Goal: Task Accomplishment & Management: Manage account settings

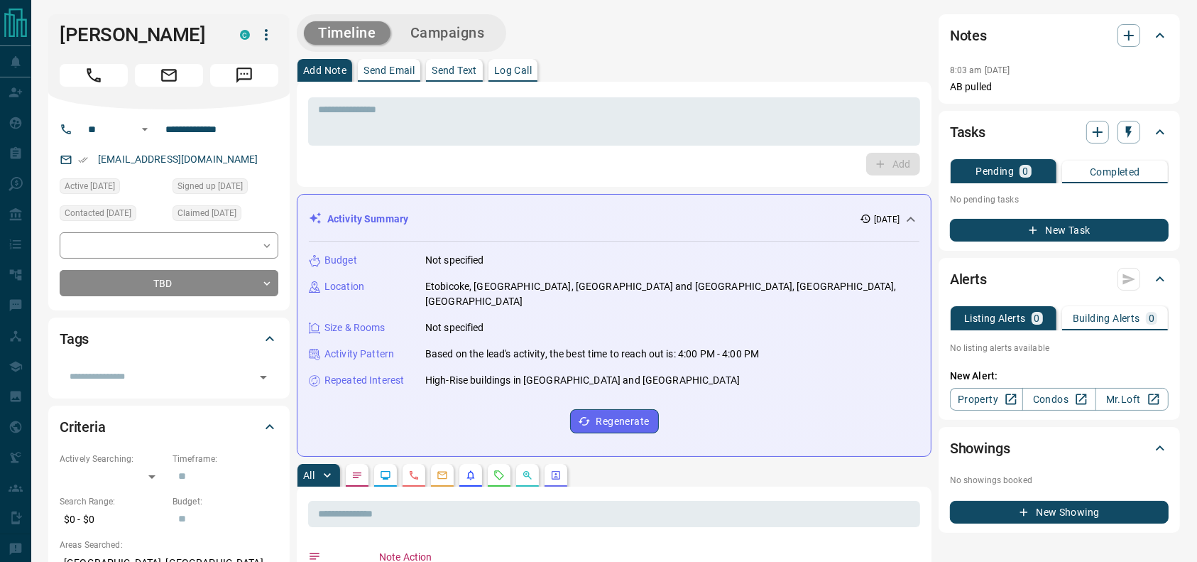
click at [101, 94] on div "[PERSON_NAME] C" at bounding box center [168, 61] width 241 height 95
click at [98, 73] on icon "Call" at bounding box center [94, 75] width 18 height 18
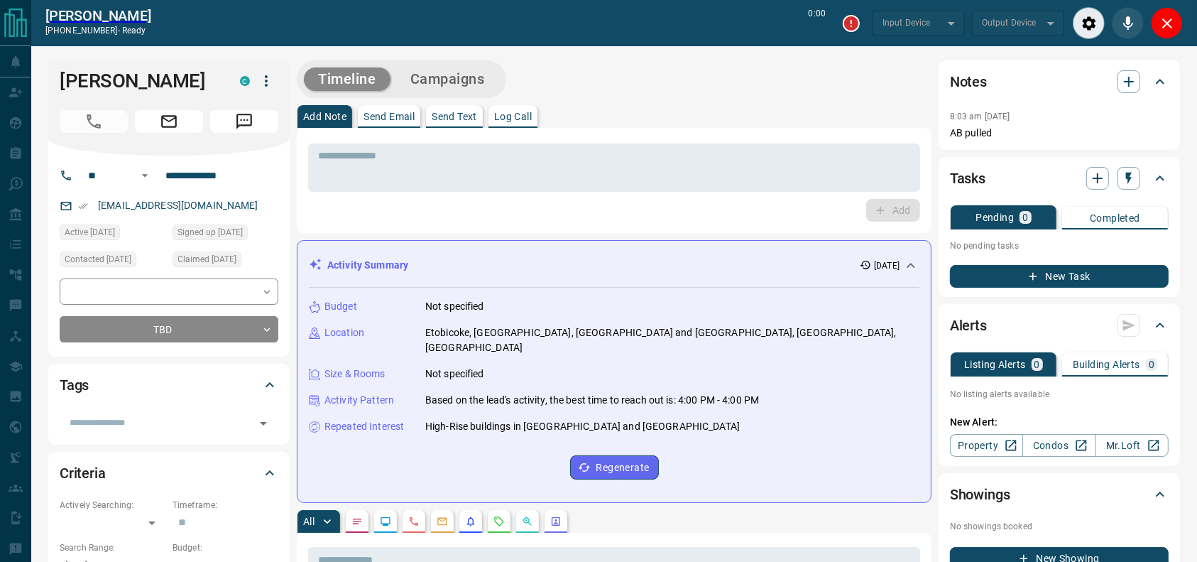
type input "*******"
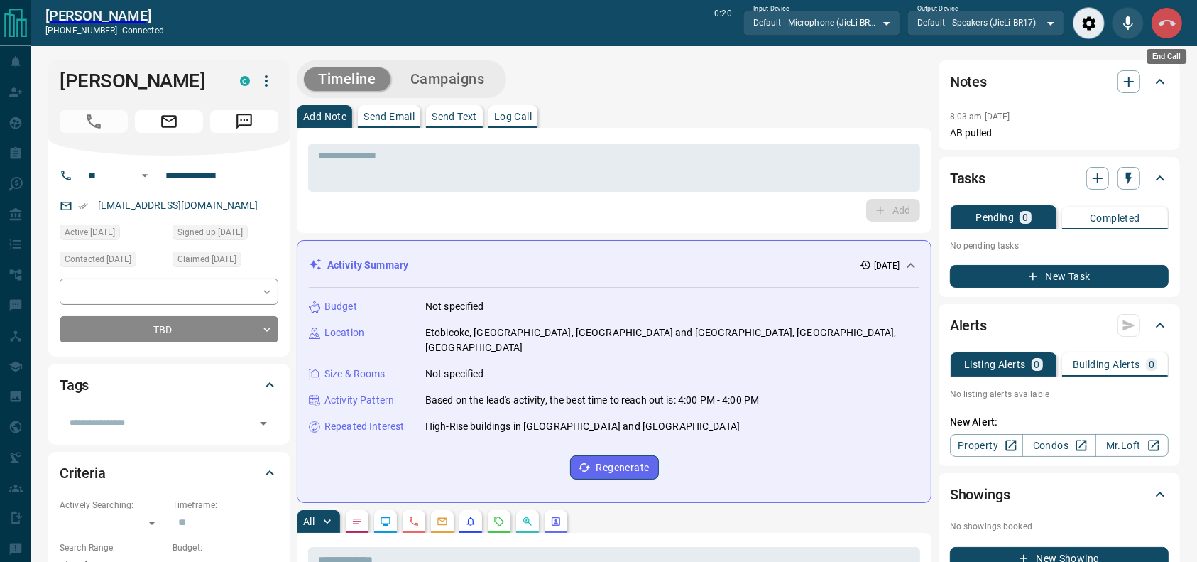
click at [1165, 9] on button "End Call" at bounding box center [1167, 23] width 32 height 32
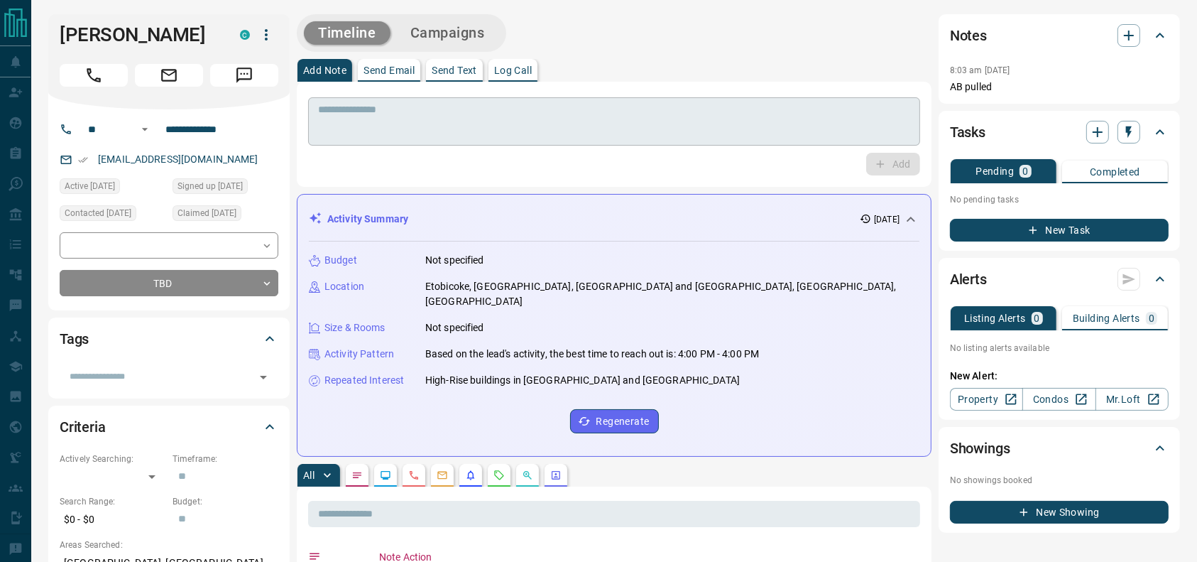
click at [631, 112] on textarea at bounding box center [614, 122] width 592 height 36
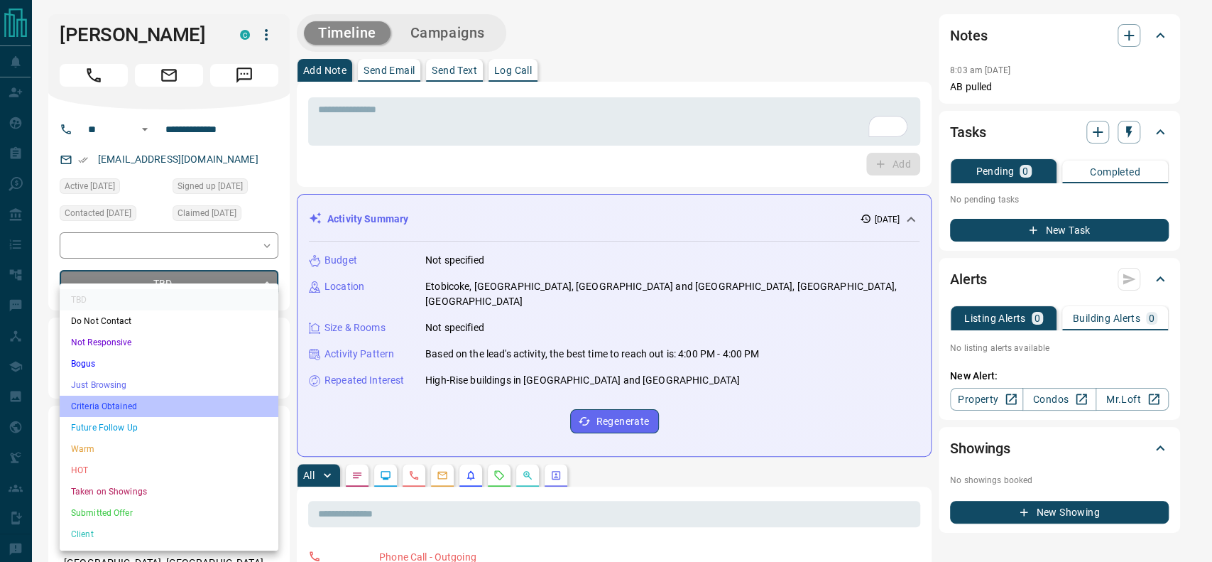
click at [200, 405] on li "Criteria Obtained" at bounding box center [169, 406] width 219 height 21
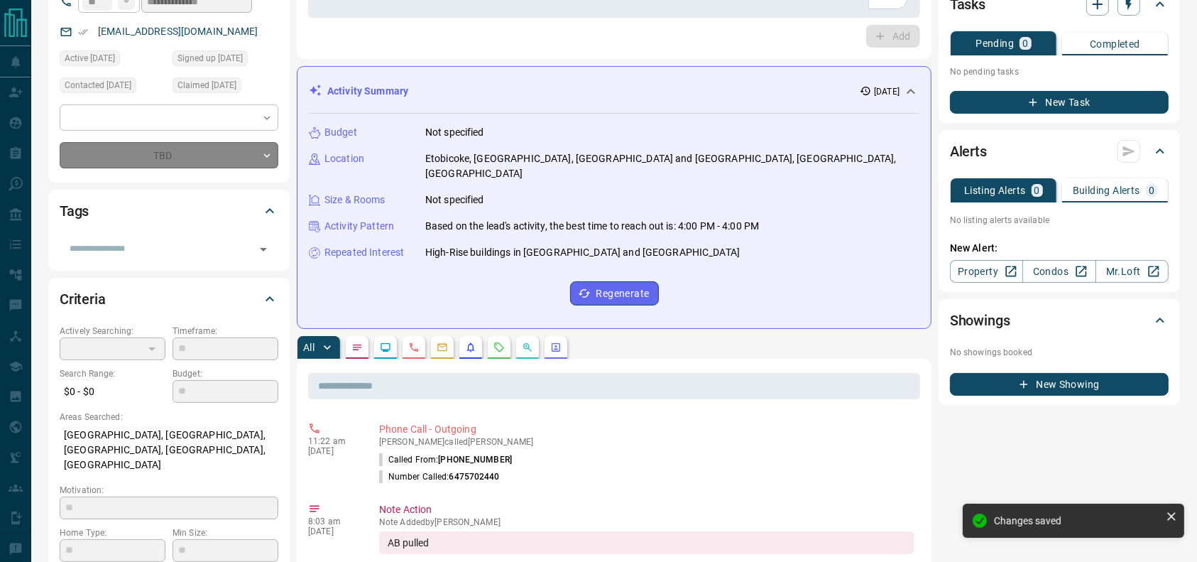
type input "*"
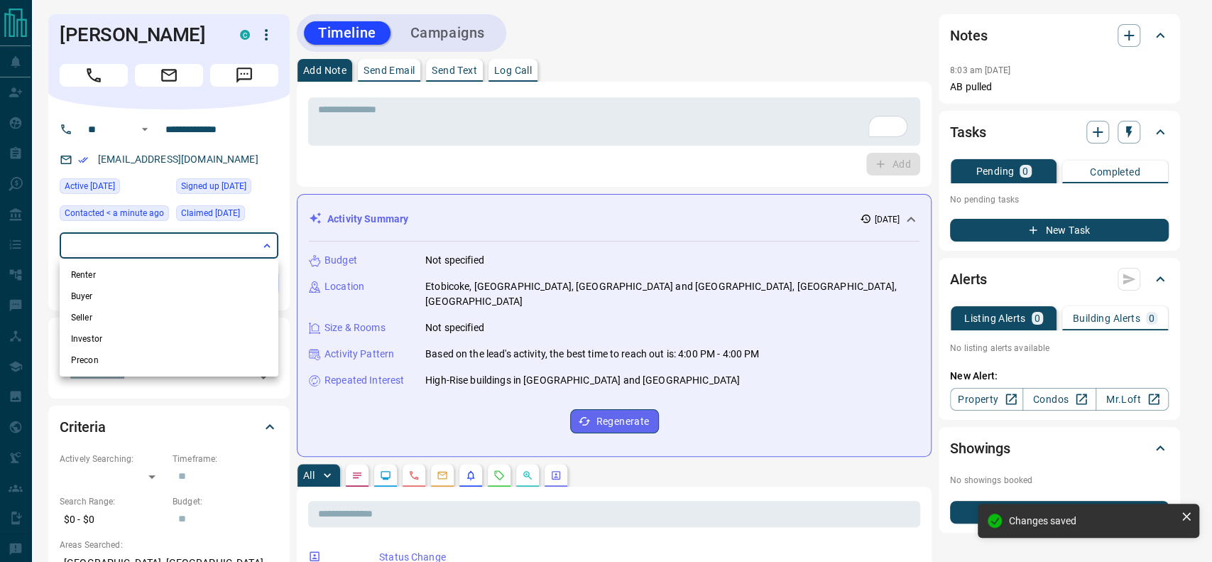
drag, startPoint x: 192, startPoint y: 280, endPoint x: 239, endPoint y: 293, distance: 48.1
click at [239, 293] on ul "Renter Buyer Seller Investor Precon" at bounding box center [169, 317] width 219 height 118
click at [242, 276] on li "Renter" at bounding box center [169, 274] width 219 height 21
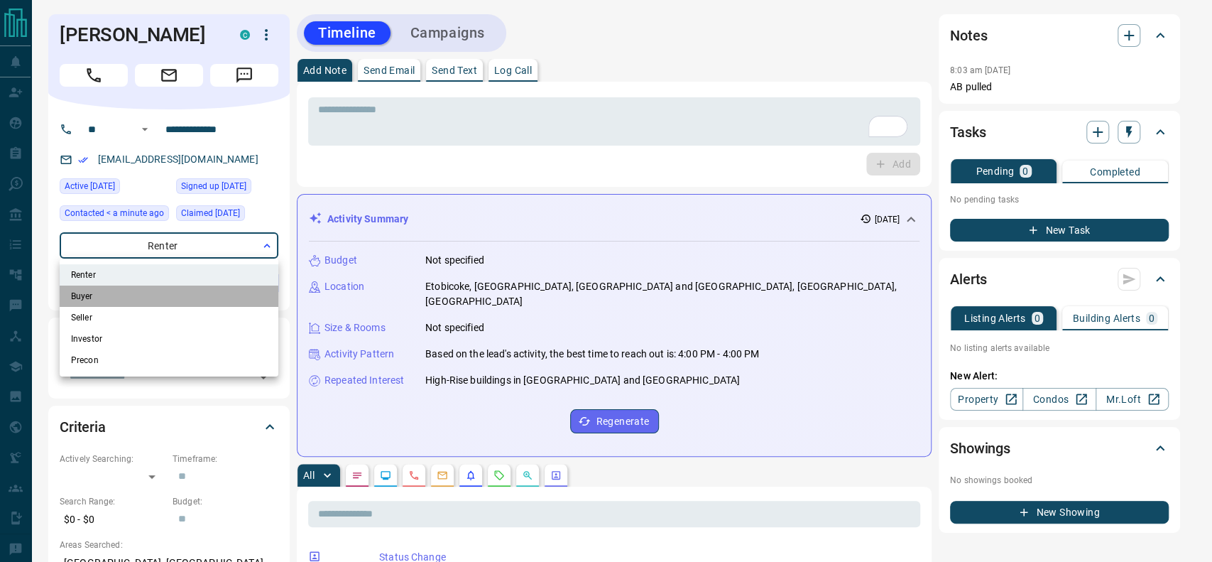
click at [261, 290] on li "Buyer" at bounding box center [169, 295] width 219 height 21
type input "**********"
click at [415, 246] on div at bounding box center [606, 281] width 1212 height 562
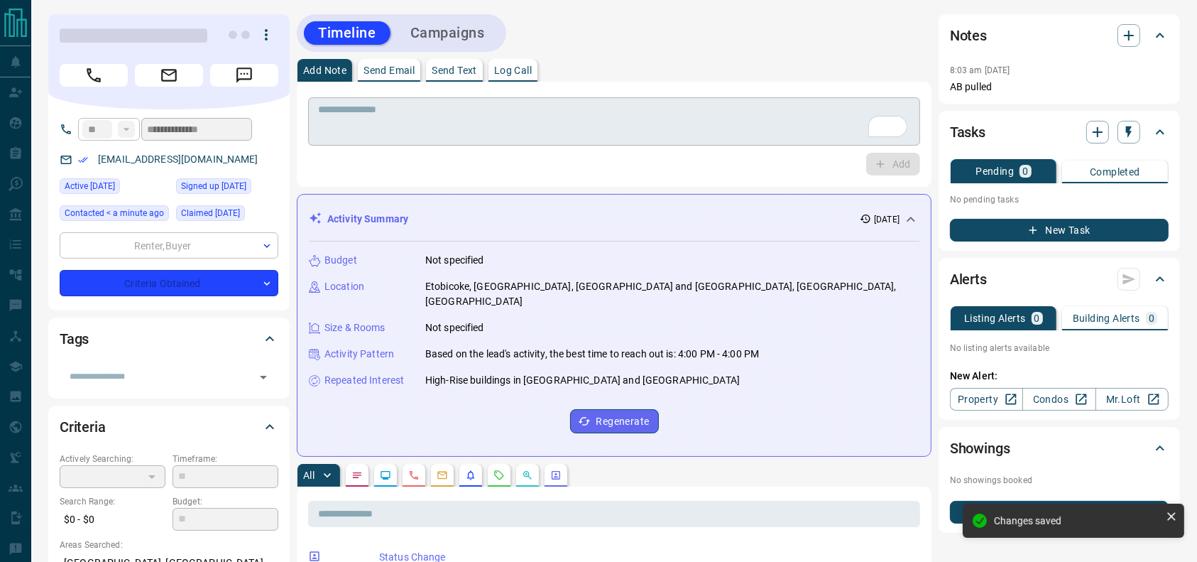
click at [440, 109] on textarea "To enrich screen reader interactions, please activate Accessibility in Grammarl…" at bounding box center [614, 122] width 592 height 36
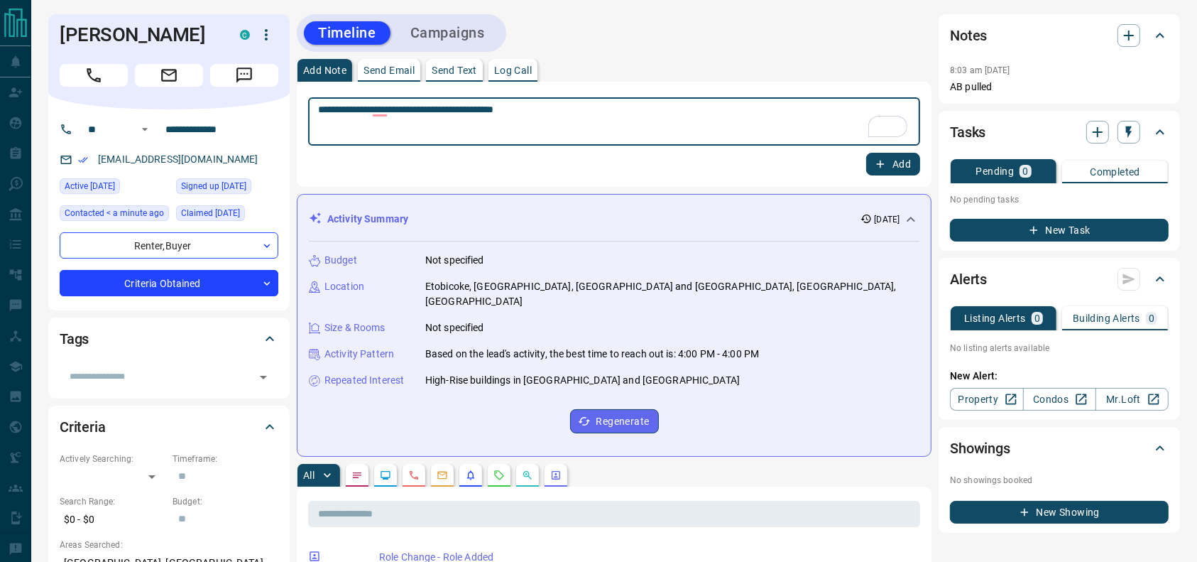
type textarea "**********"
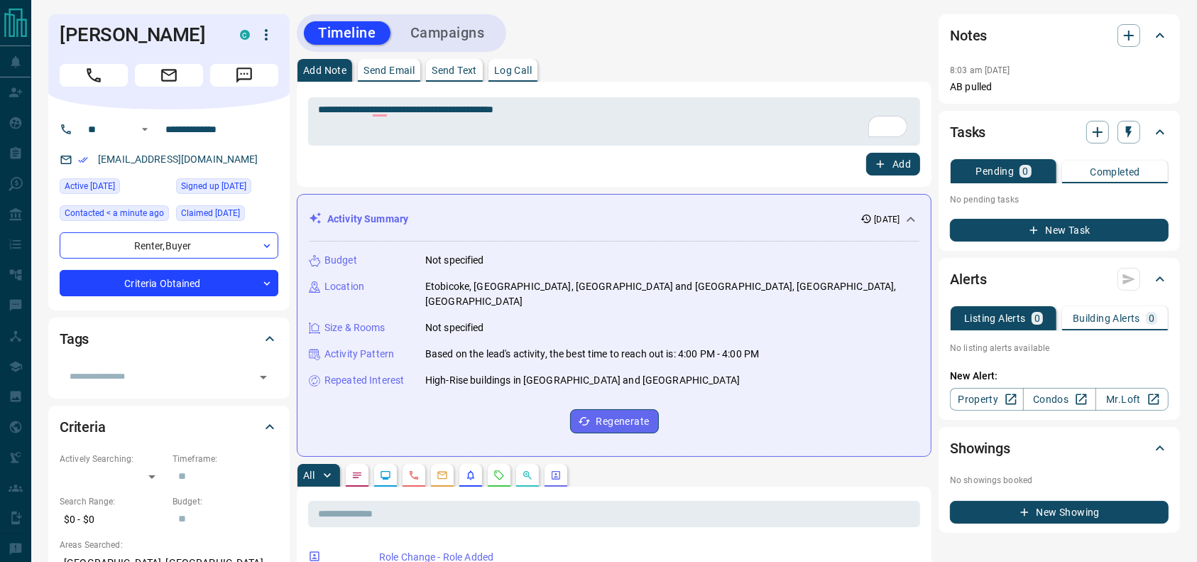
click at [864, 156] on div "Add" at bounding box center [614, 164] width 612 height 23
click at [878, 160] on icon "button" at bounding box center [880, 164] width 13 height 13
click at [476, 25] on button "Campaigns" at bounding box center [447, 32] width 103 height 23
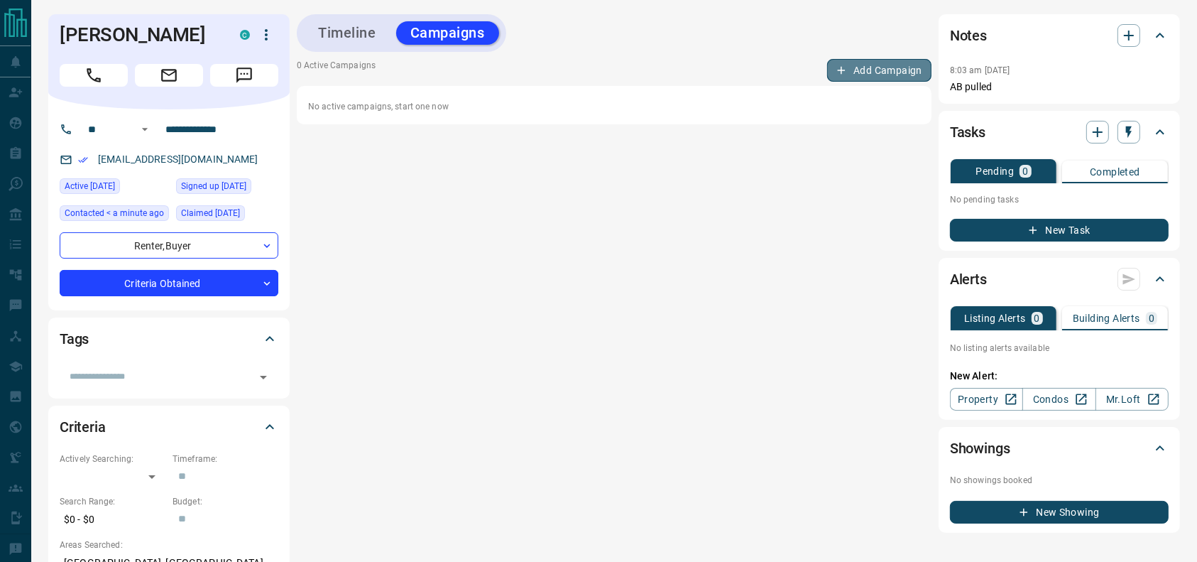
click at [875, 60] on button "Add Campaign" at bounding box center [879, 70] width 104 height 23
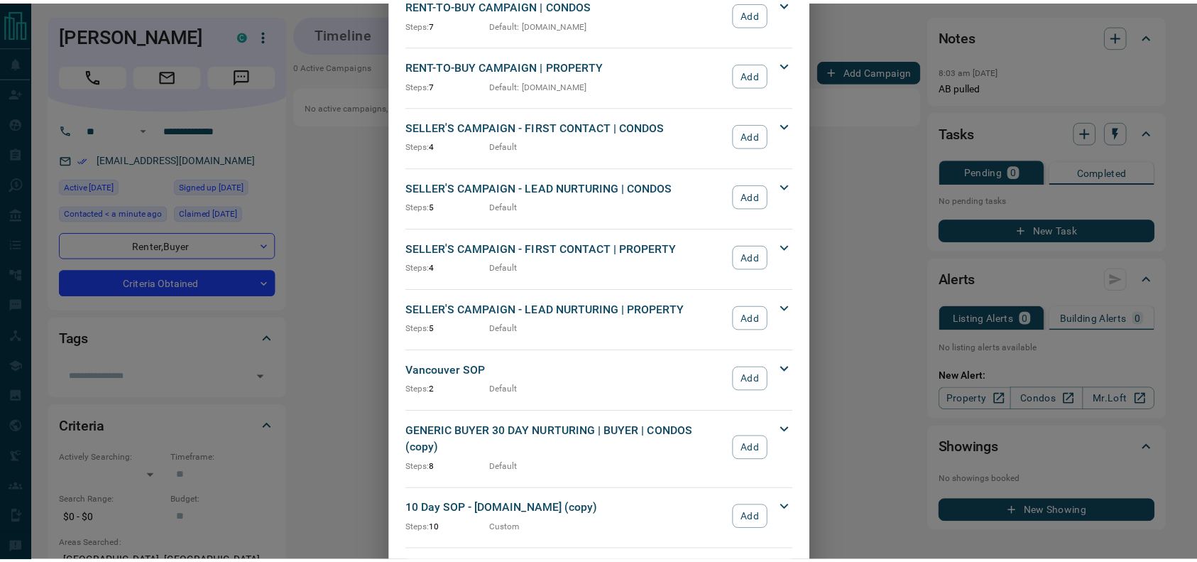
scroll to position [1530, 0]
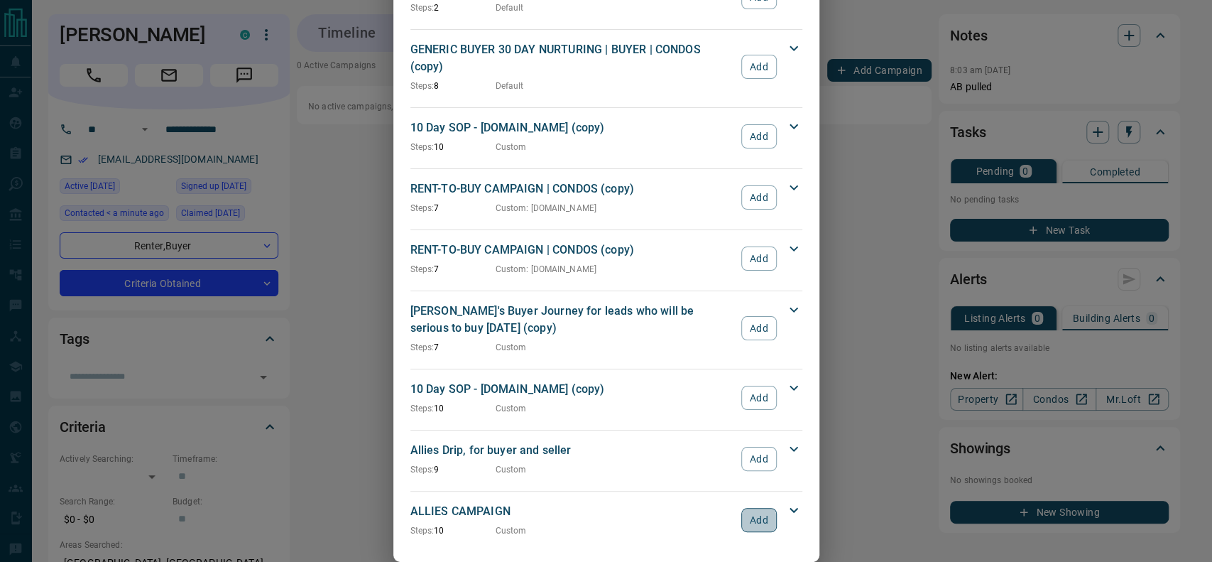
click at [757, 508] on button "Add" at bounding box center [758, 520] width 35 height 24
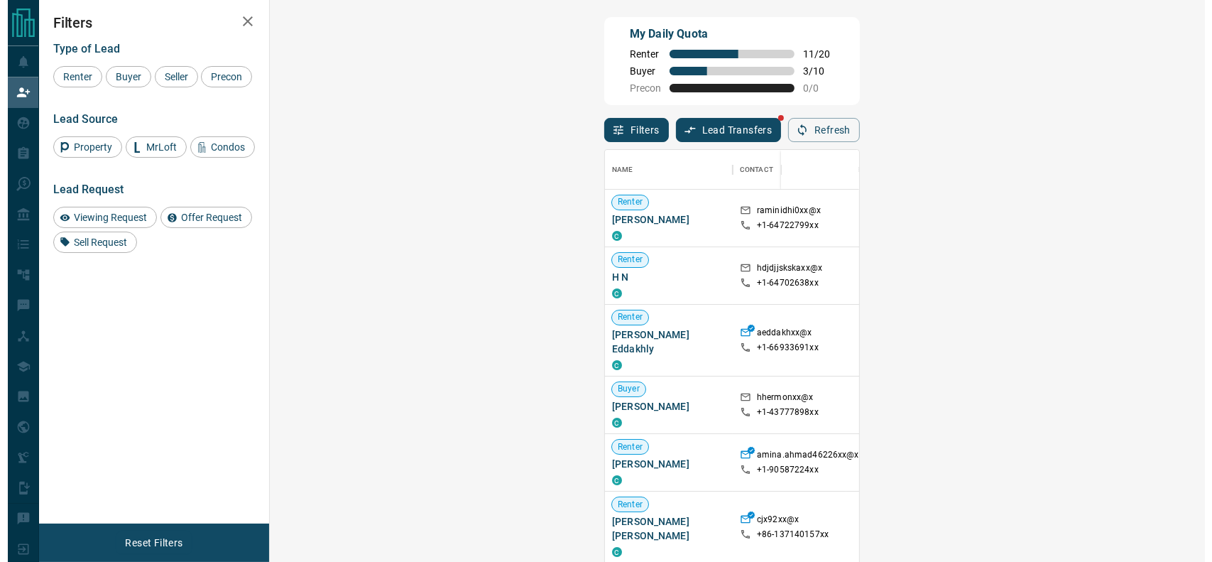
scroll to position [413, 890]
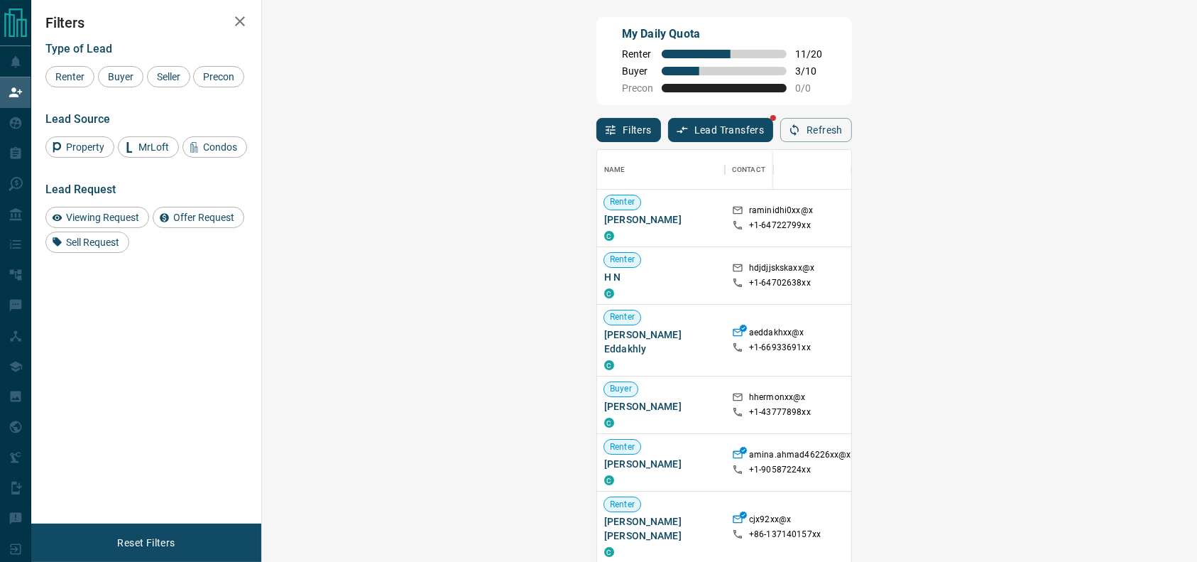
click at [1145, 326] on span "Viewing Request ( 6 )" at bounding box center [1184, 330] width 78 height 10
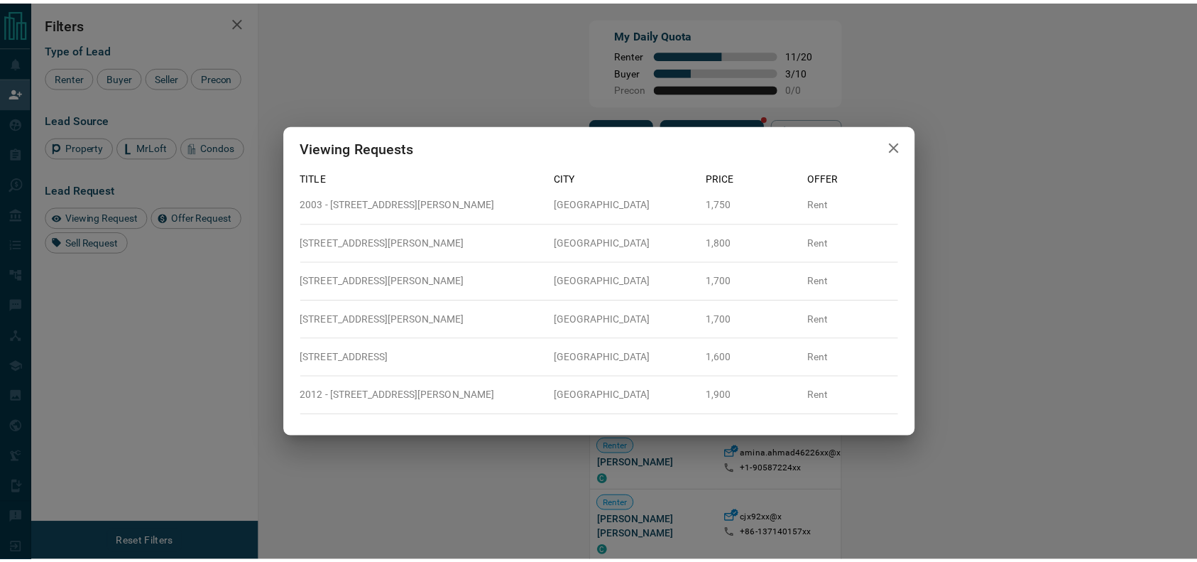
scroll to position [15, 15]
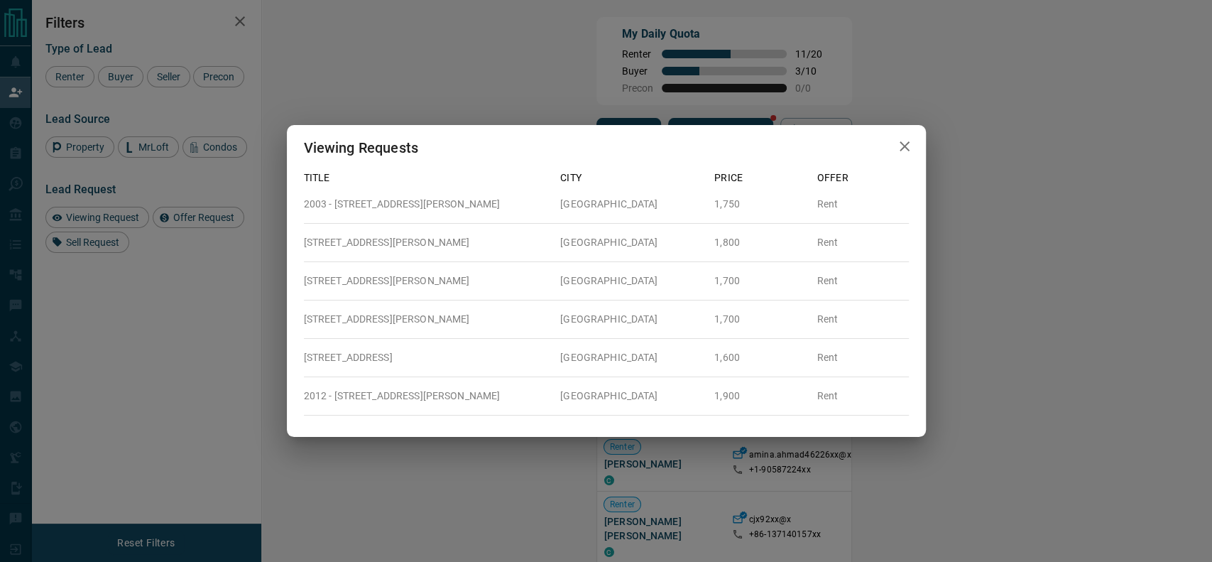
click at [1072, 317] on div "Viewing Requests Title City Price Offer 2003 - 251 Jarvis Street Toronto 1,750 …" at bounding box center [606, 281] width 1212 height 562
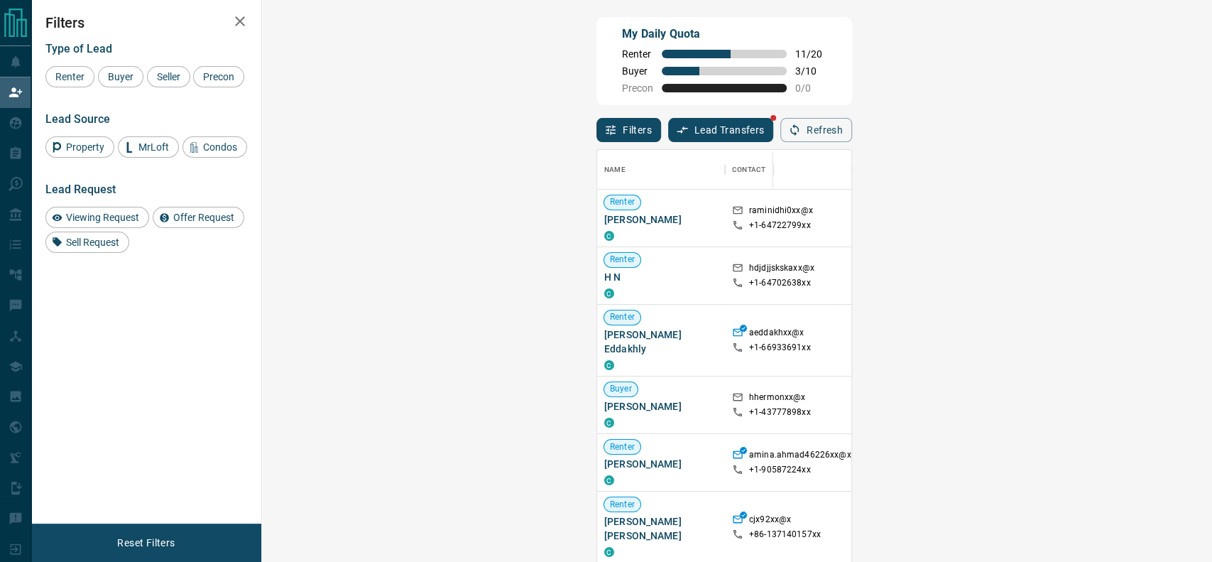
scroll to position [413, 890]
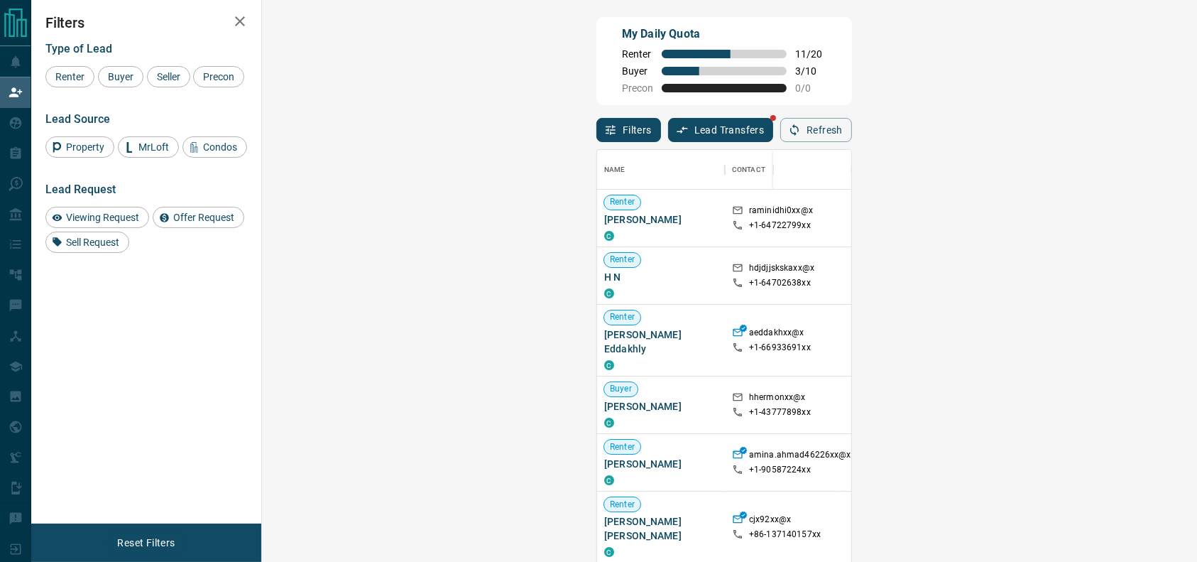
click at [1145, 346] on span "Offer Request ( 1 )" at bounding box center [1177, 351] width 65 height 10
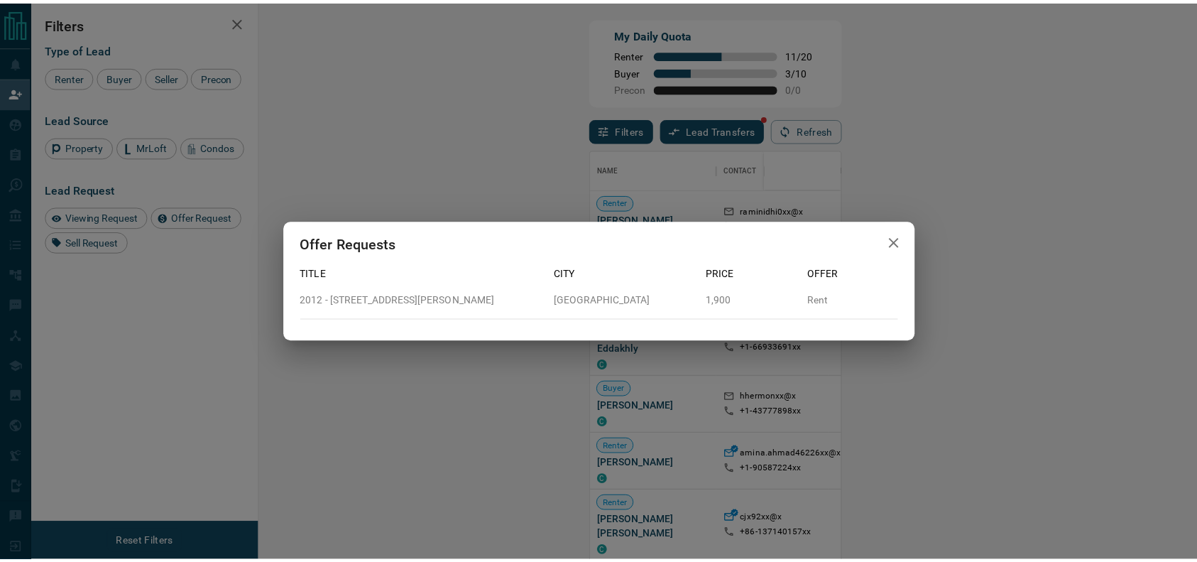
scroll to position [15, 15]
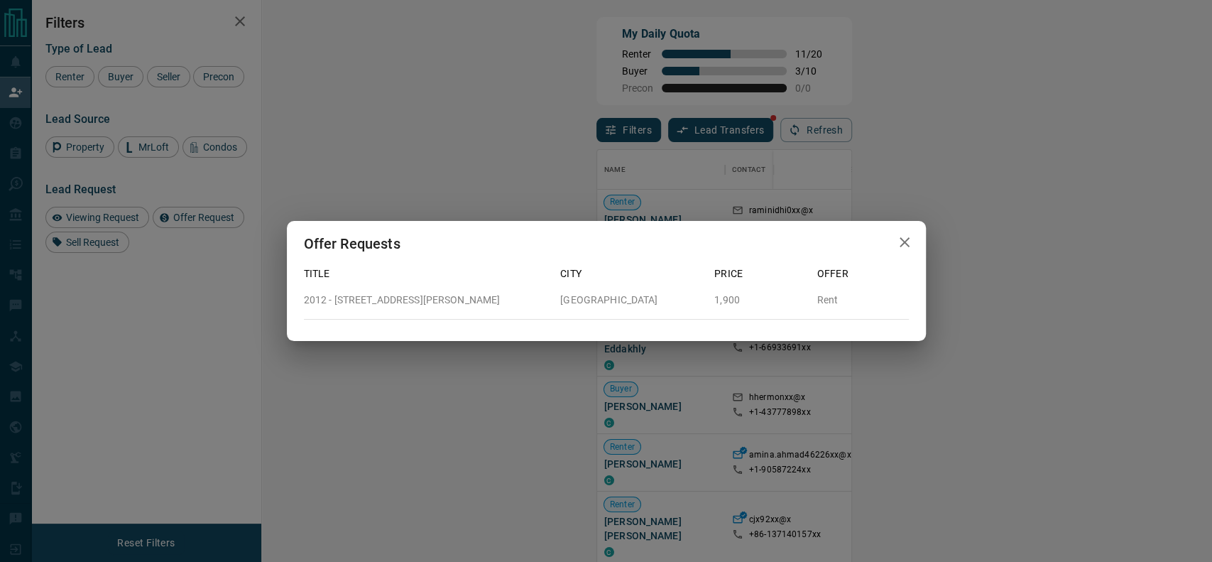
click at [994, 325] on div "Offer Requests Title City Price Offer 2012 - 319 Jarvis Street Toronto 1,900 Re…" at bounding box center [606, 281] width 1212 height 562
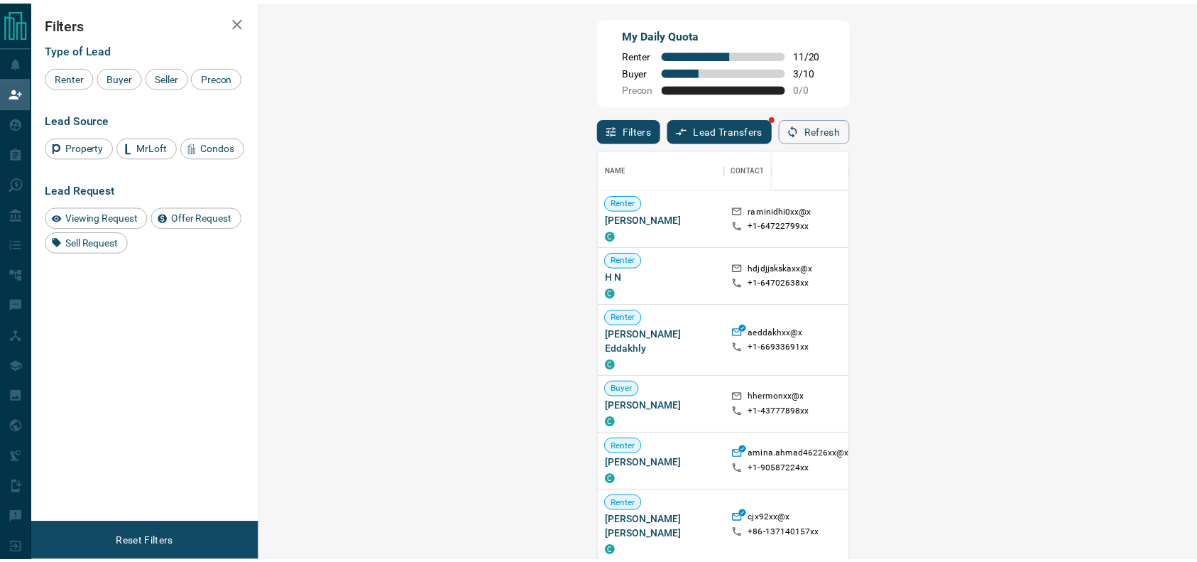
scroll to position [413, 890]
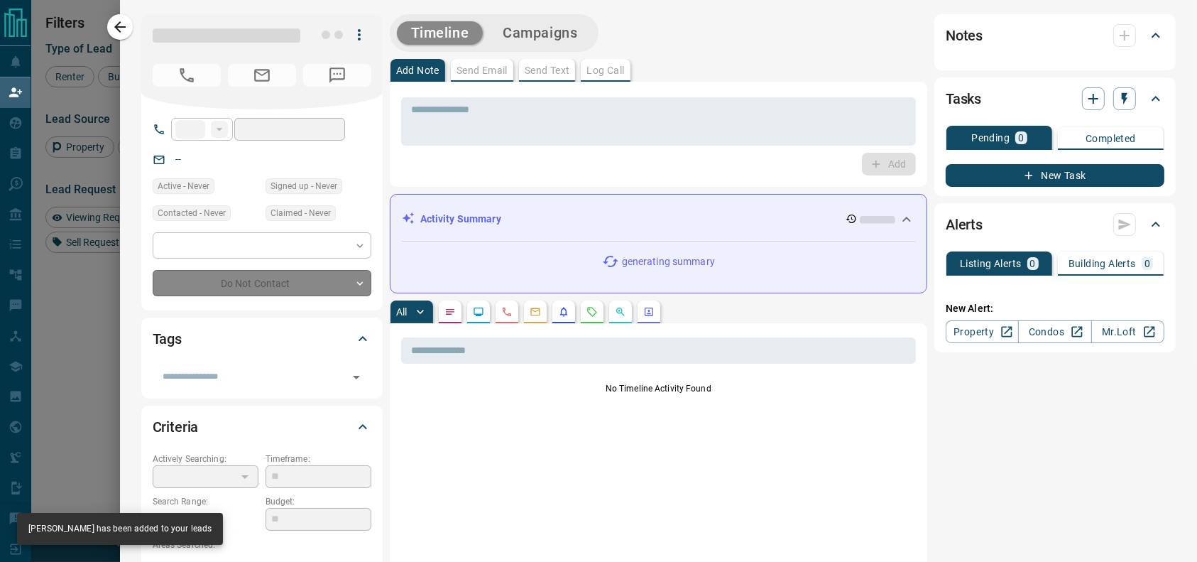
type input "**"
type input "**********"
type input "**"
type input "*"
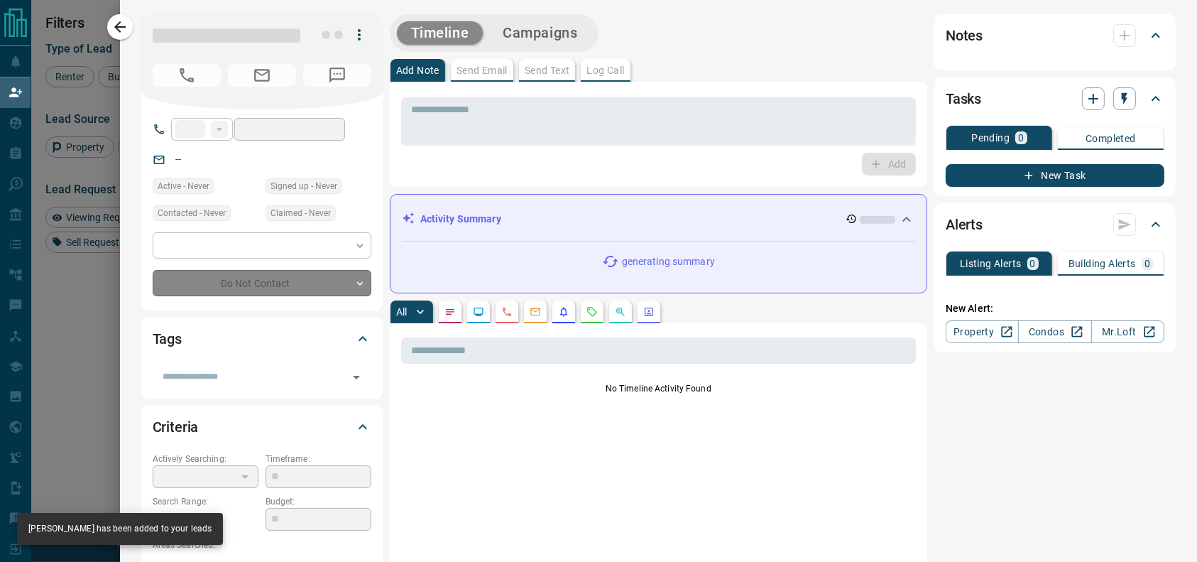
type input "**********"
type input "*******"
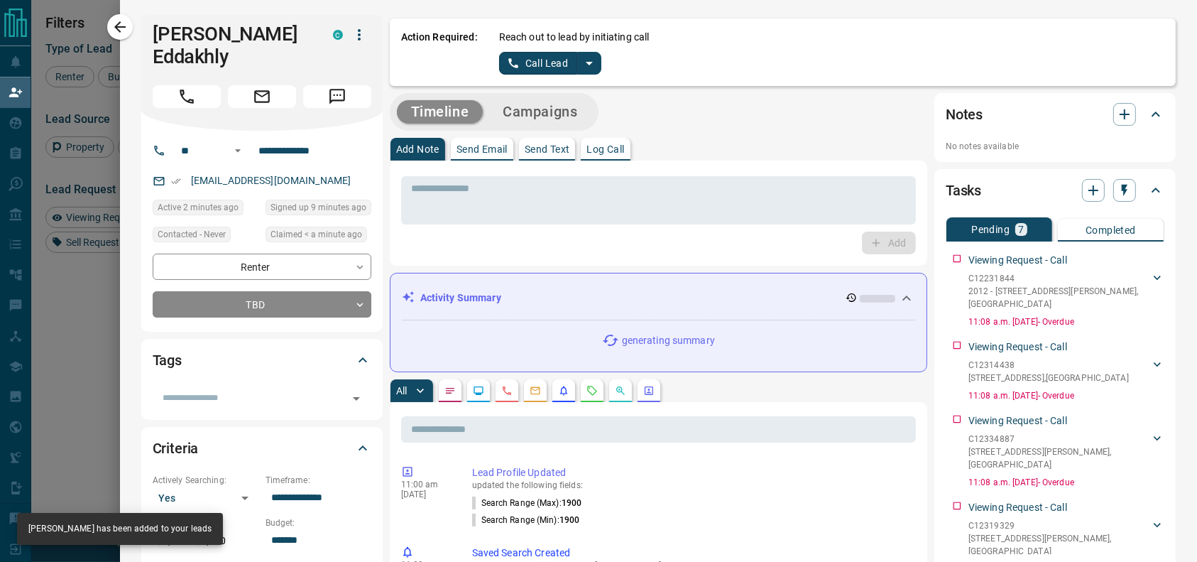
click at [587, 64] on div "Reach out to lead by initiating call Call Lead" at bounding box center [831, 52] width 665 height 45
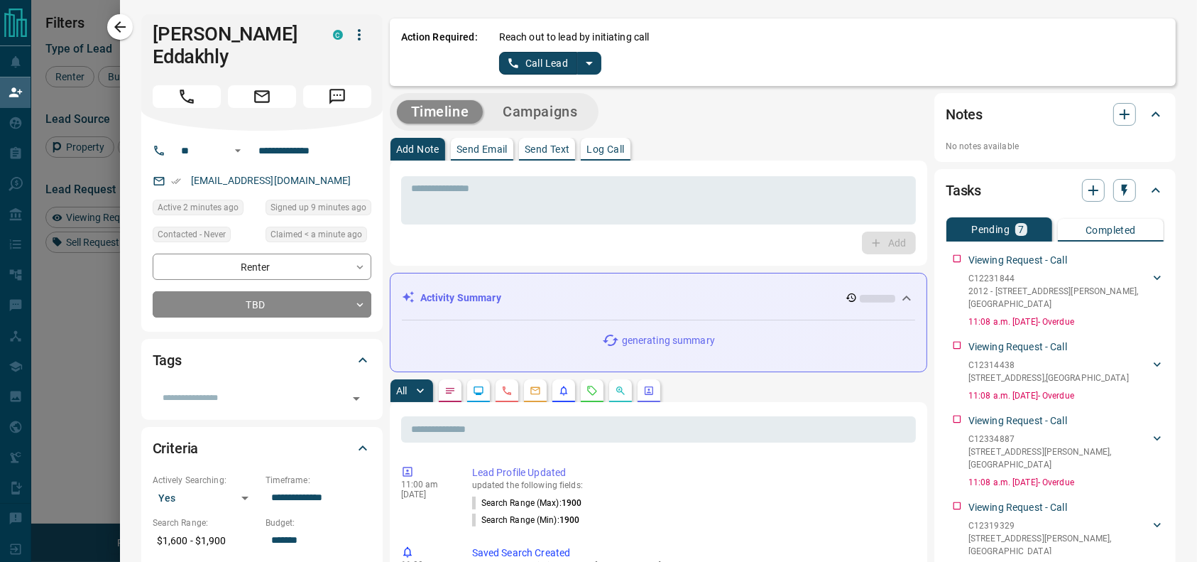
click at [582, 65] on icon "split button" at bounding box center [589, 63] width 17 height 17
click at [544, 107] on li "Log Manual Call" at bounding box center [549, 112] width 87 height 21
click at [525, 73] on button "Log Manual Call" at bounding box center [546, 63] width 94 height 23
click at [500, 64] on button "Yes" at bounding box center [513, 63] width 28 height 22
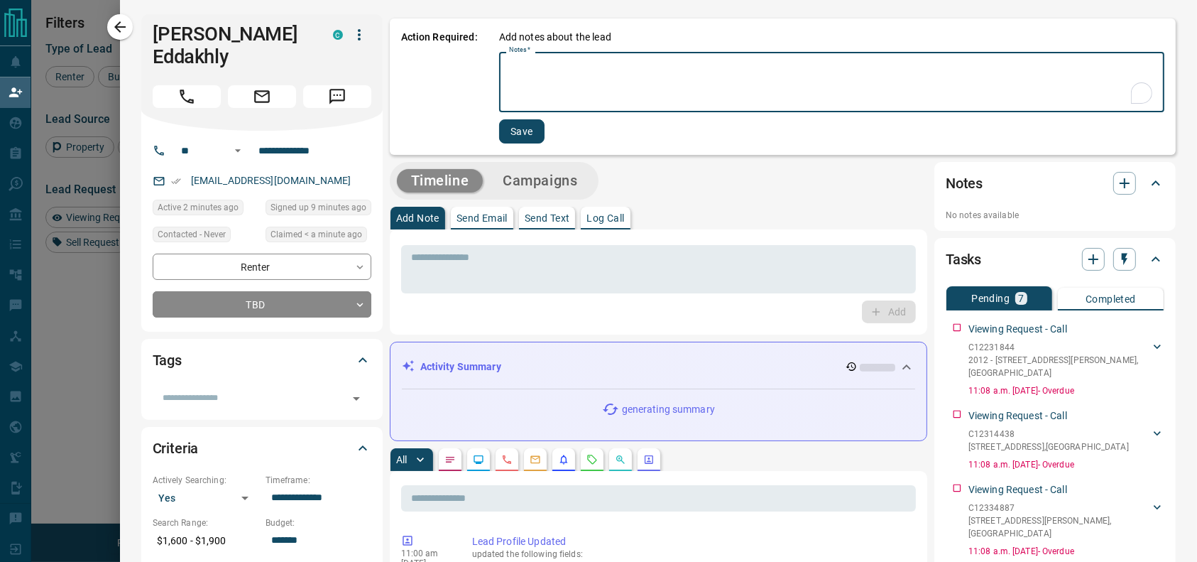
click at [509, 70] on textarea "Notes   *" at bounding box center [832, 82] width 646 height 48
type textarea "*********"
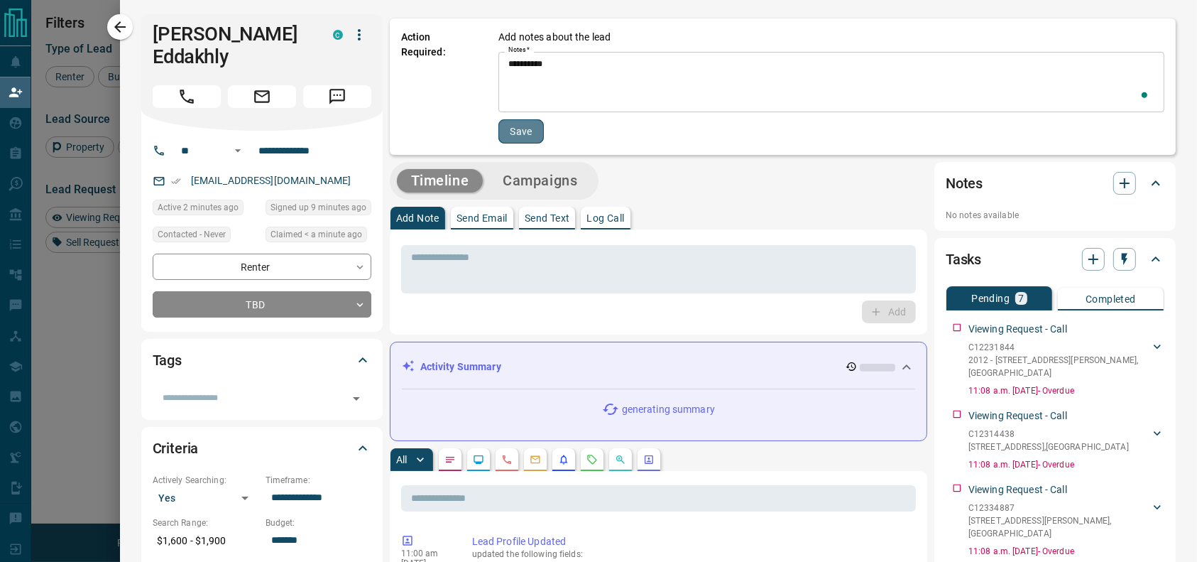
click at [504, 129] on button "Save" at bounding box center [521, 131] width 45 height 24
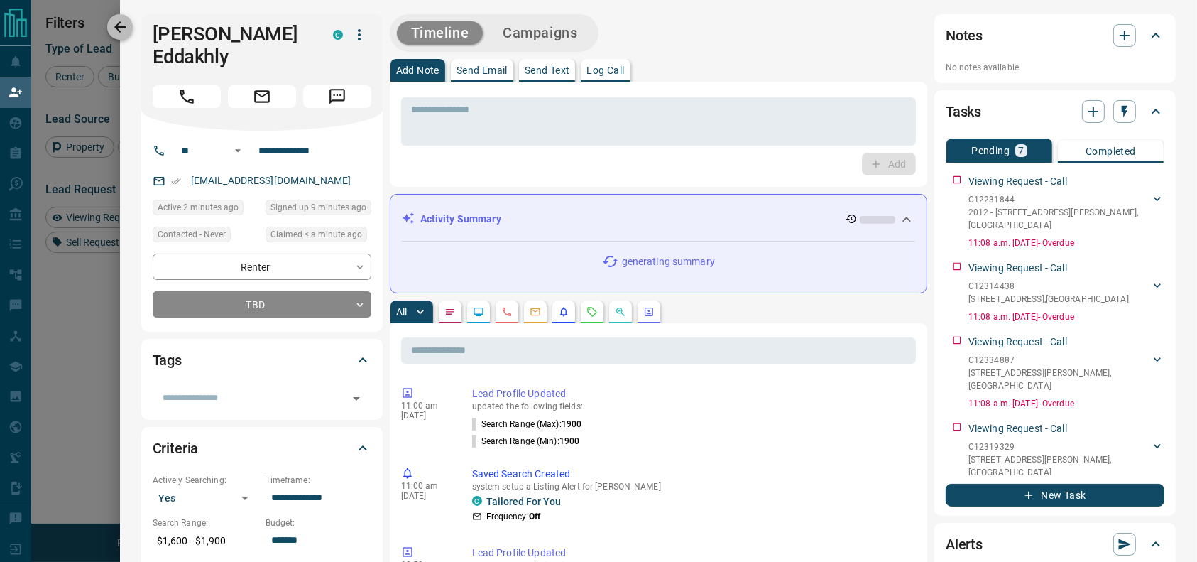
click at [125, 21] on icon "button" at bounding box center [119, 26] width 17 height 17
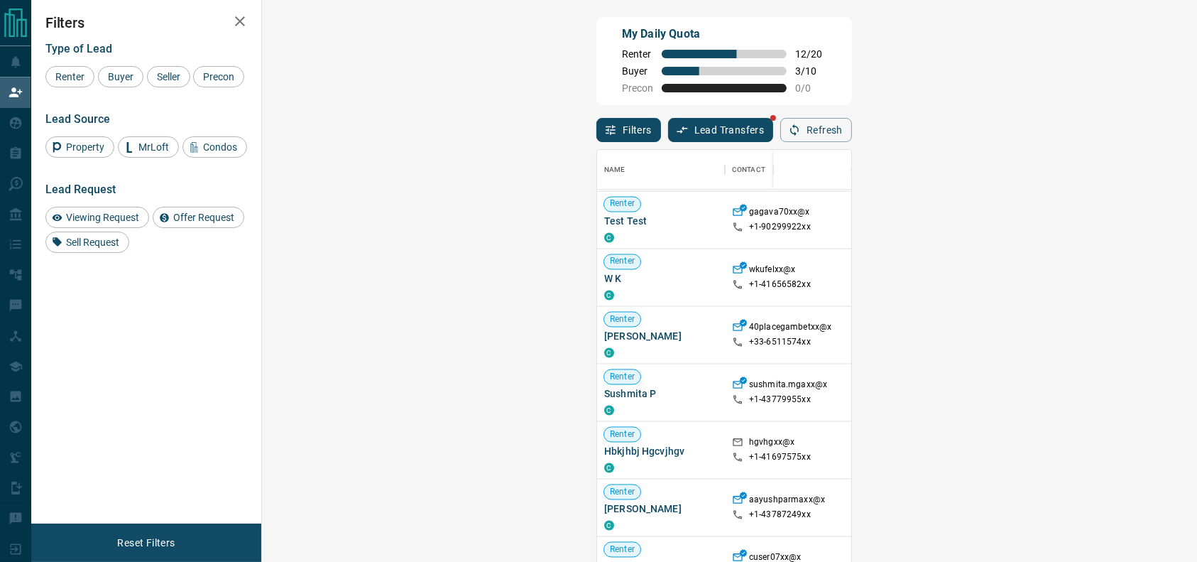
scroll to position [0, 0]
